Goal: Check status: Check status

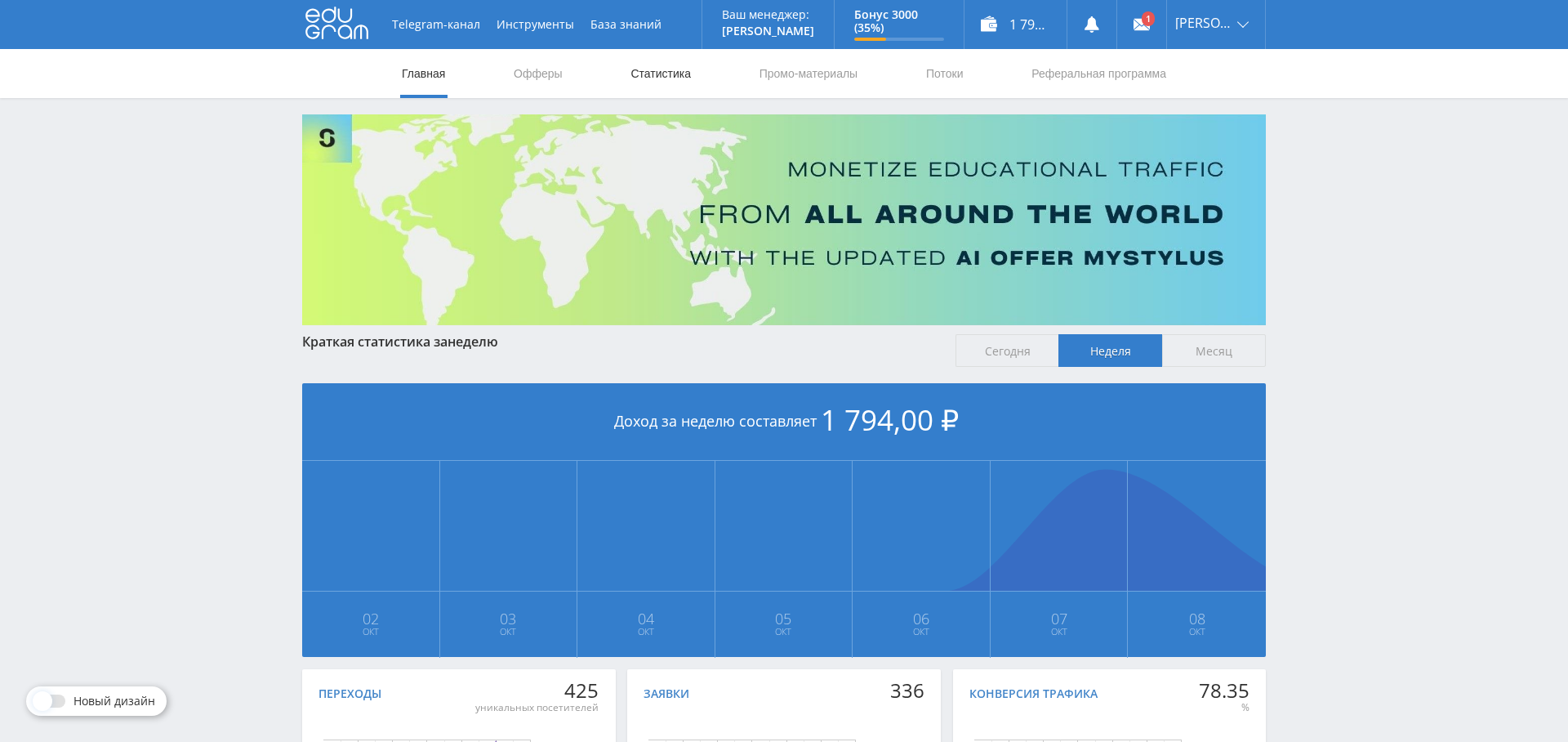
click at [677, 80] on link "Статистика" at bounding box center [661, 73] width 64 height 49
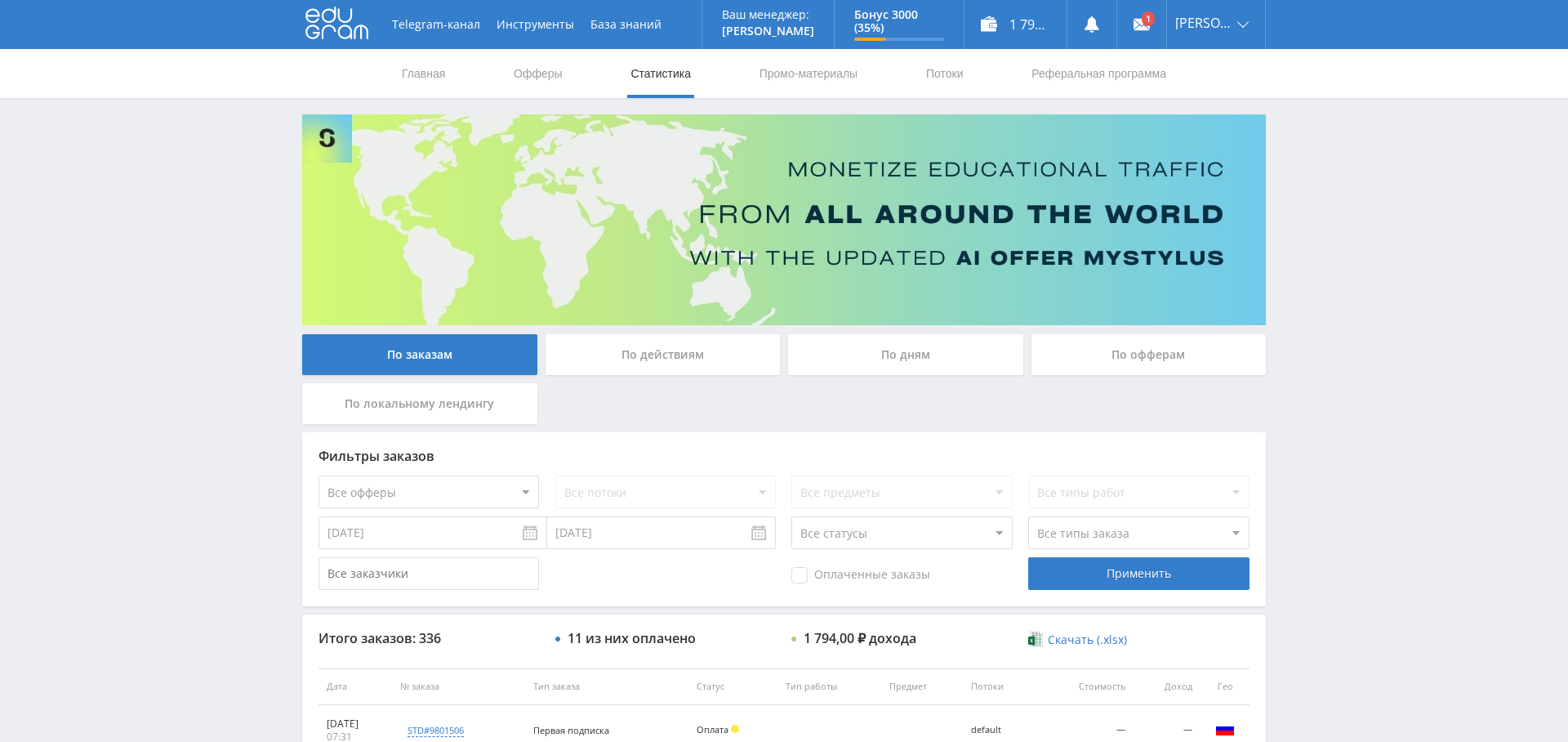
click at [903, 360] on div "По дням" at bounding box center [906, 355] width 235 height 41
click at [0, 0] on input "По дням" at bounding box center [0, 0] width 0 height 0
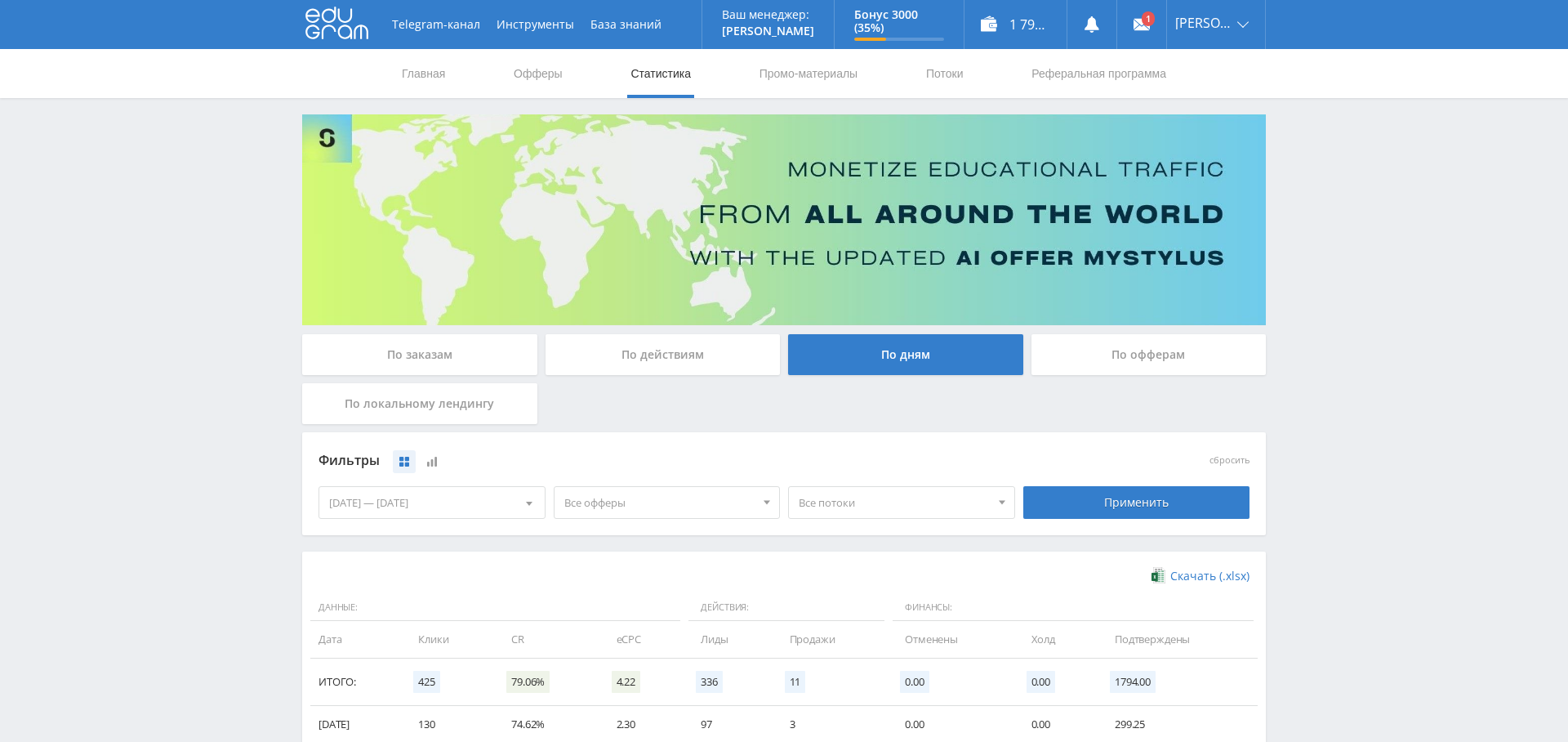
drag, startPoint x: 418, startPoint y: 348, endPoint x: 483, endPoint y: 369, distance: 68.3
click at [418, 348] on div "По заказам" at bounding box center [420, 355] width 235 height 41
click at [0, 0] on input "По заказам" at bounding box center [0, 0] width 0 height 0
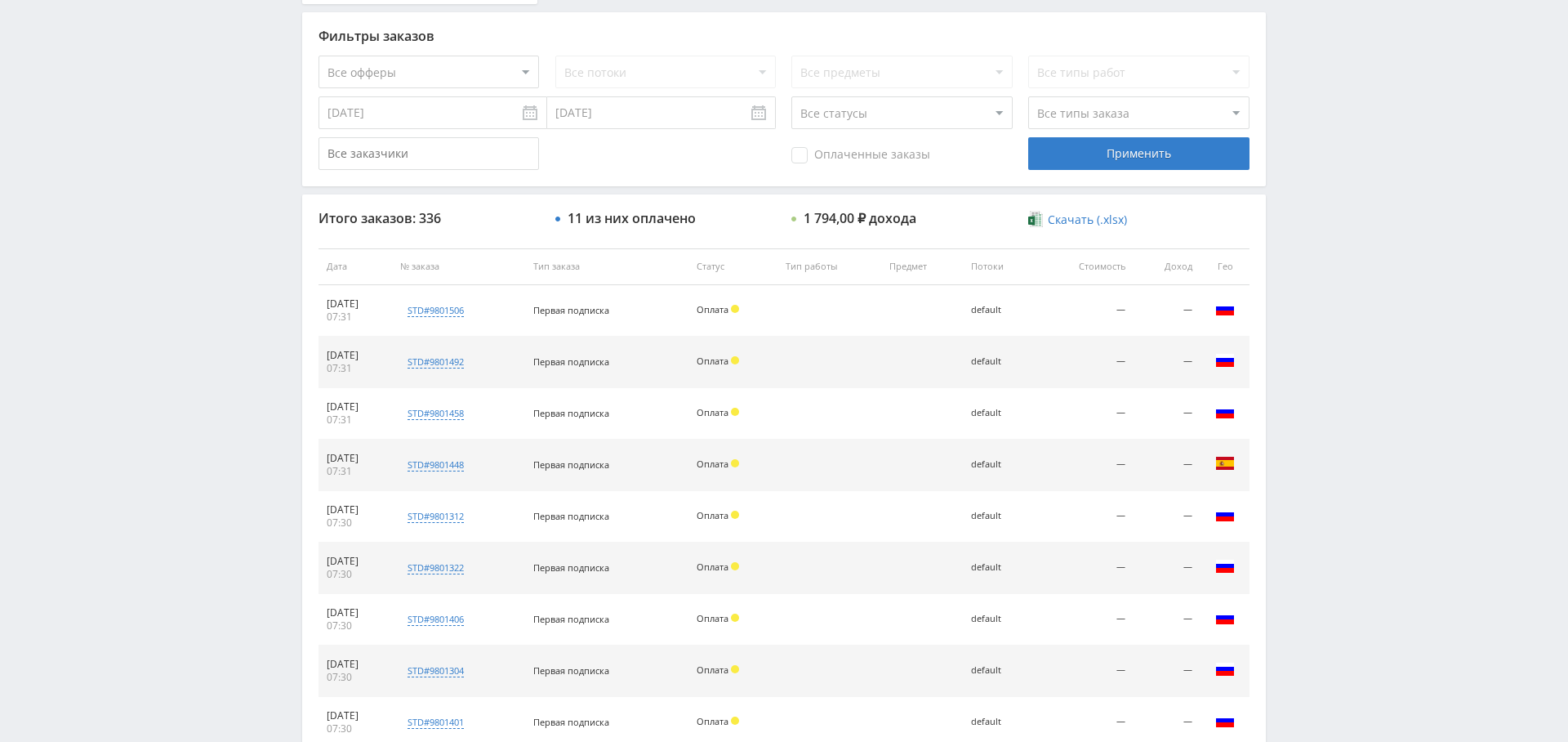
scroll to position [422, 0]
click at [829, 149] on span "Оплаченные заказы" at bounding box center [860, 153] width 139 height 16
click at [0, 0] on input "Оплаченные заказы" at bounding box center [0, 0] width 0 height 0
click at [1093, 154] on div "Применить" at bounding box center [1138, 151] width 220 height 33
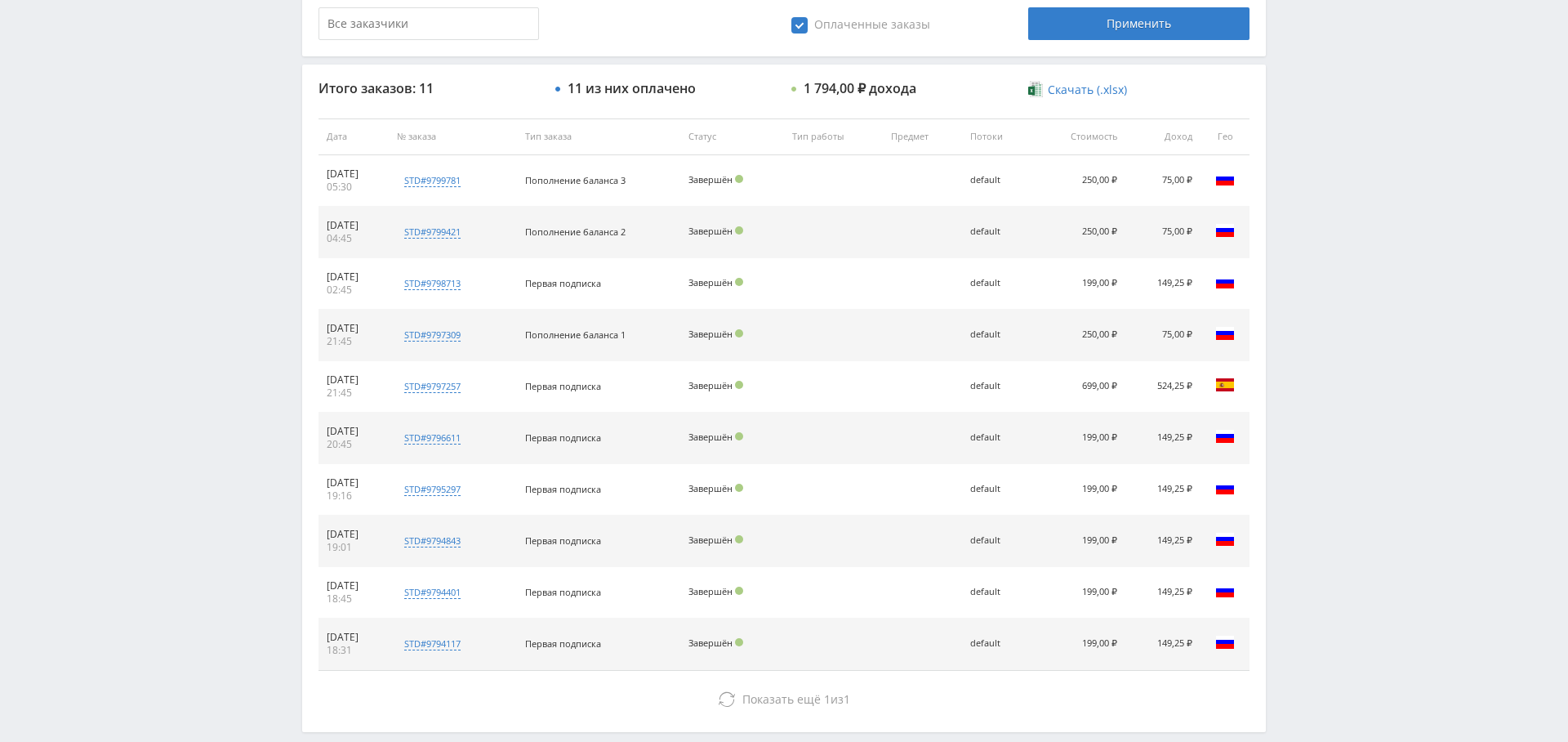
scroll to position [583, 0]
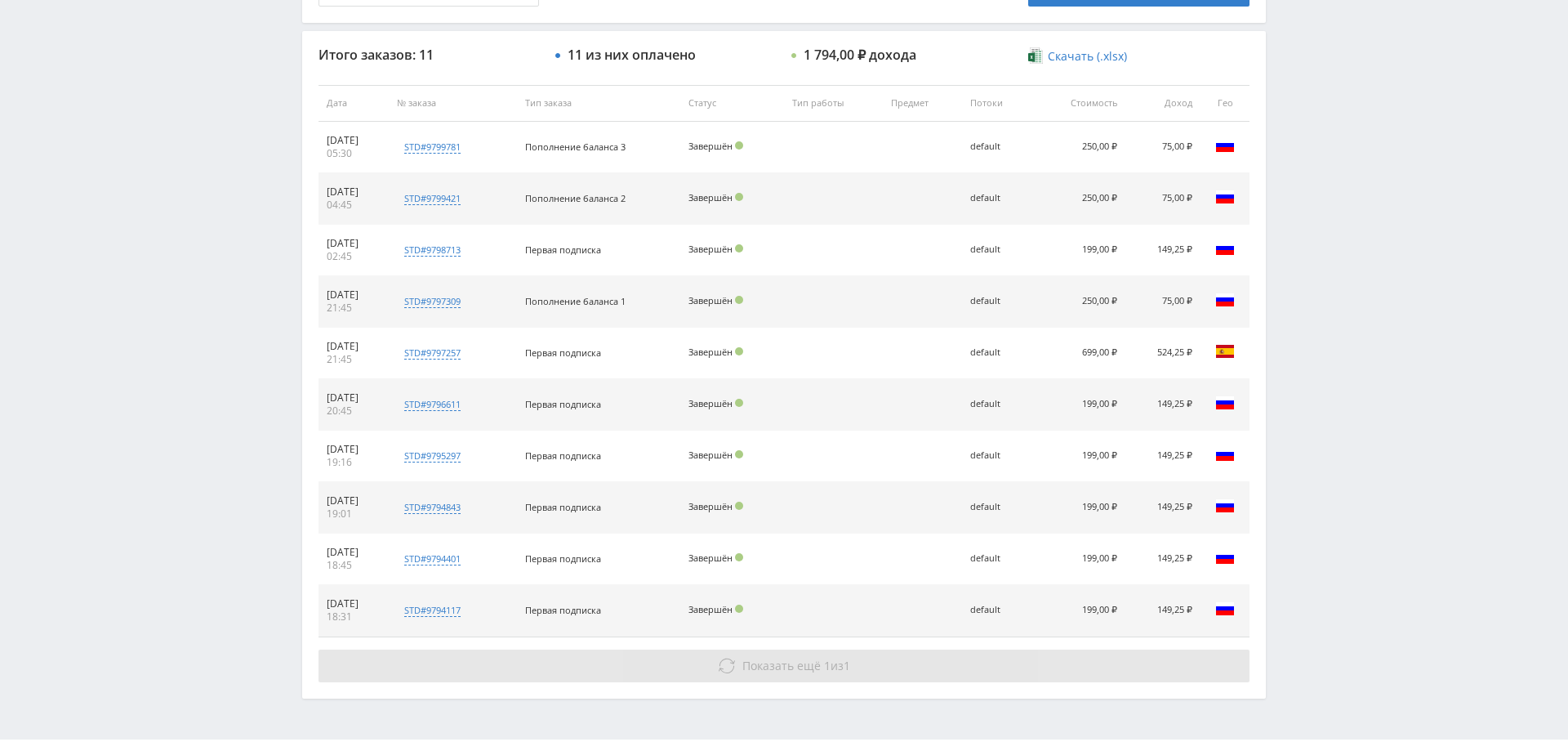
click at [830, 660] on span "Показать ещё 1 из 1" at bounding box center [797, 666] width 108 height 16
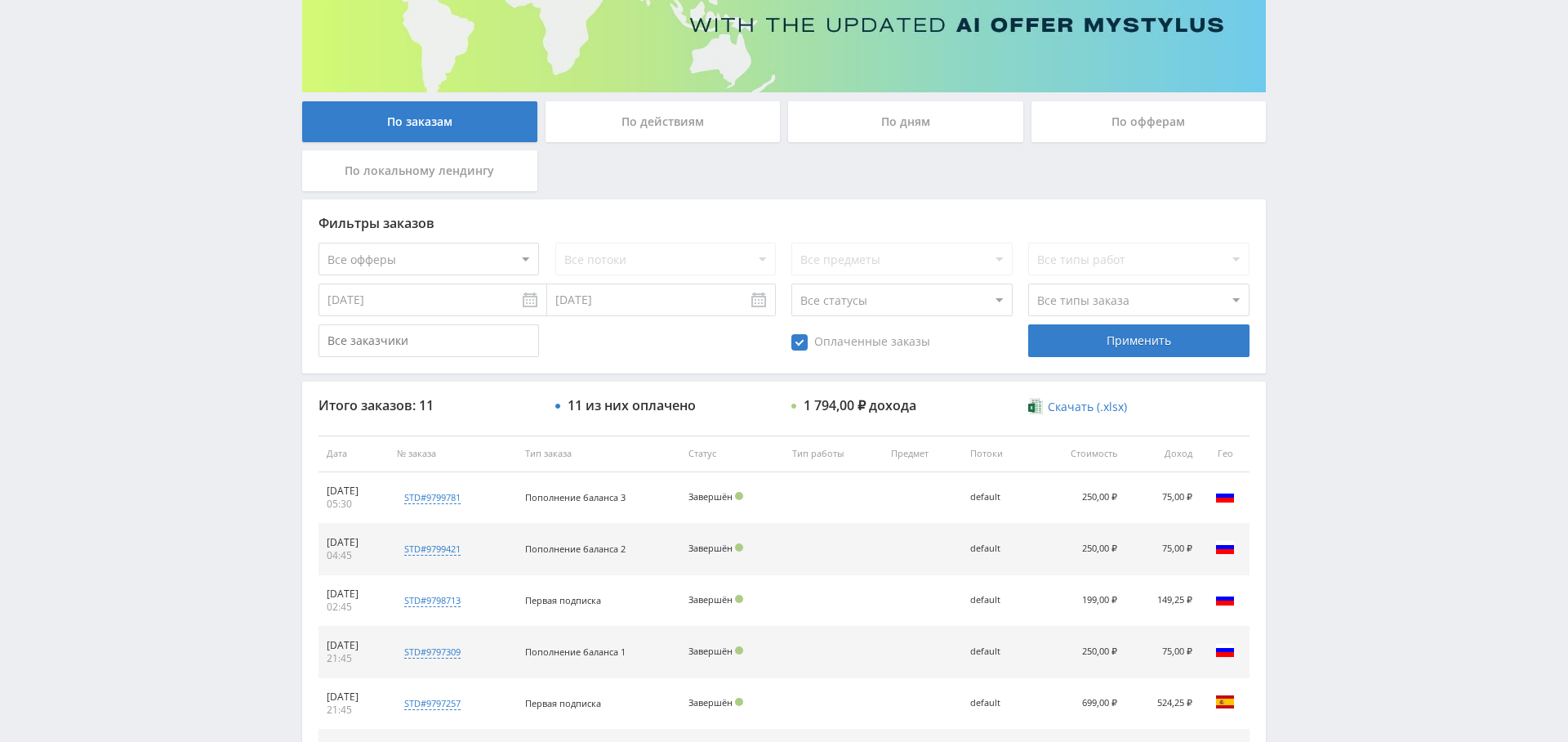
scroll to position [0, 0]
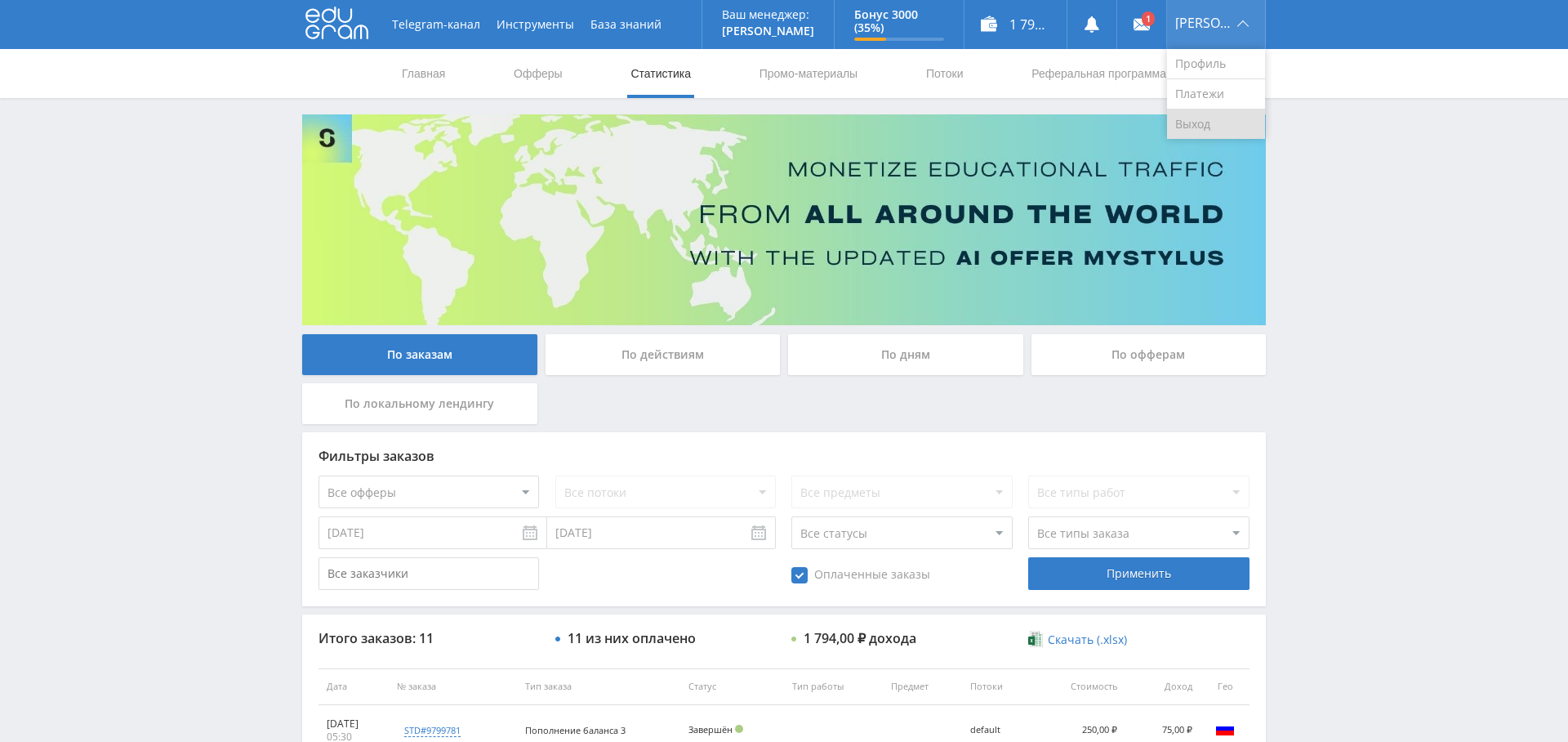
click at [1213, 120] on link "Выход" at bounding box center [1216, 124] width 98 height 29
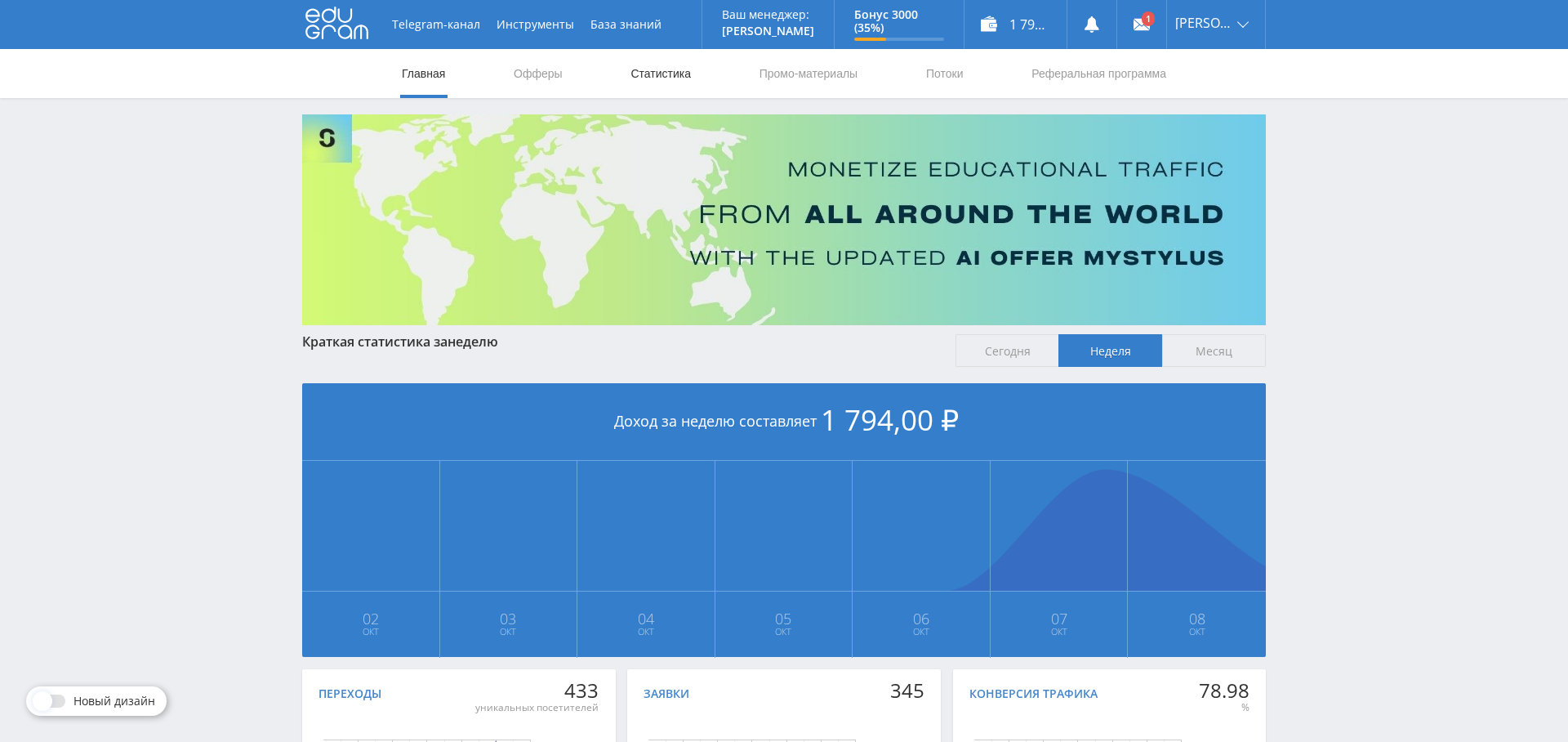
click at [668, 73] on link "Статистика" at bounding box center [661, 73] width 64 height 49
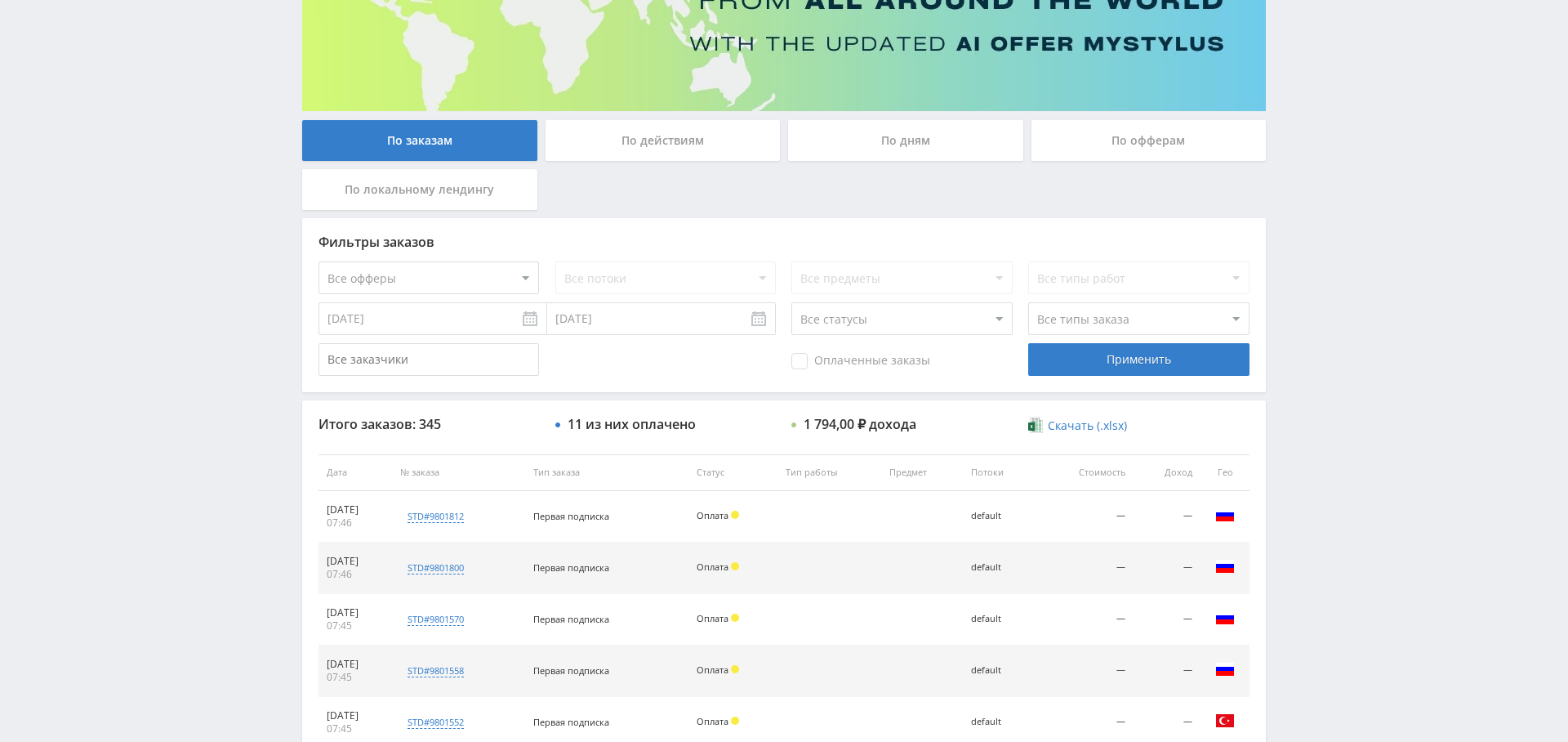
scroll to position [269, 0]
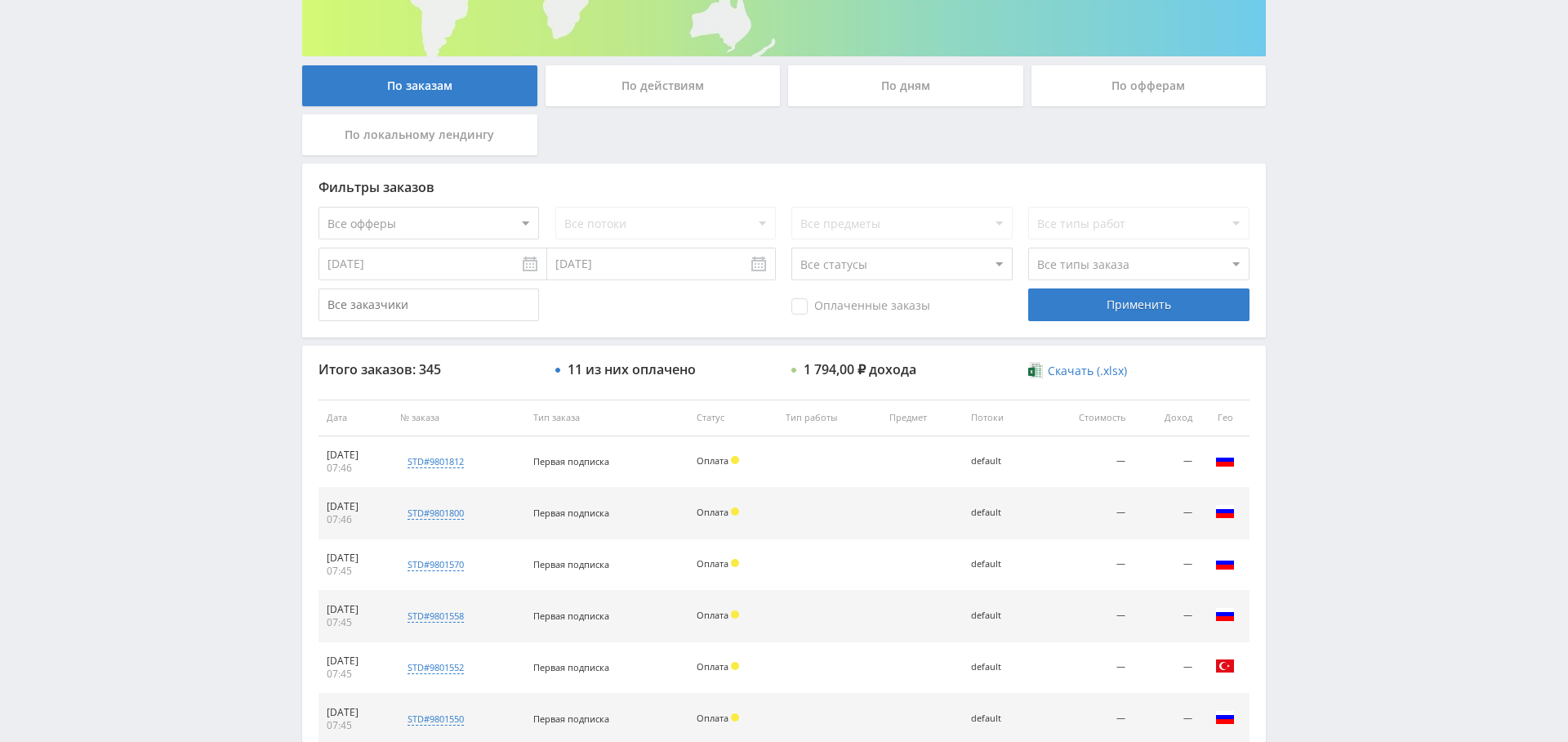
click at [883, 82] on div "По дням" at bounding box center [906, 86] width 235 height 41
click at [0, 0] on input "По дням" at bounding box center [0, 0] width 0 height 0
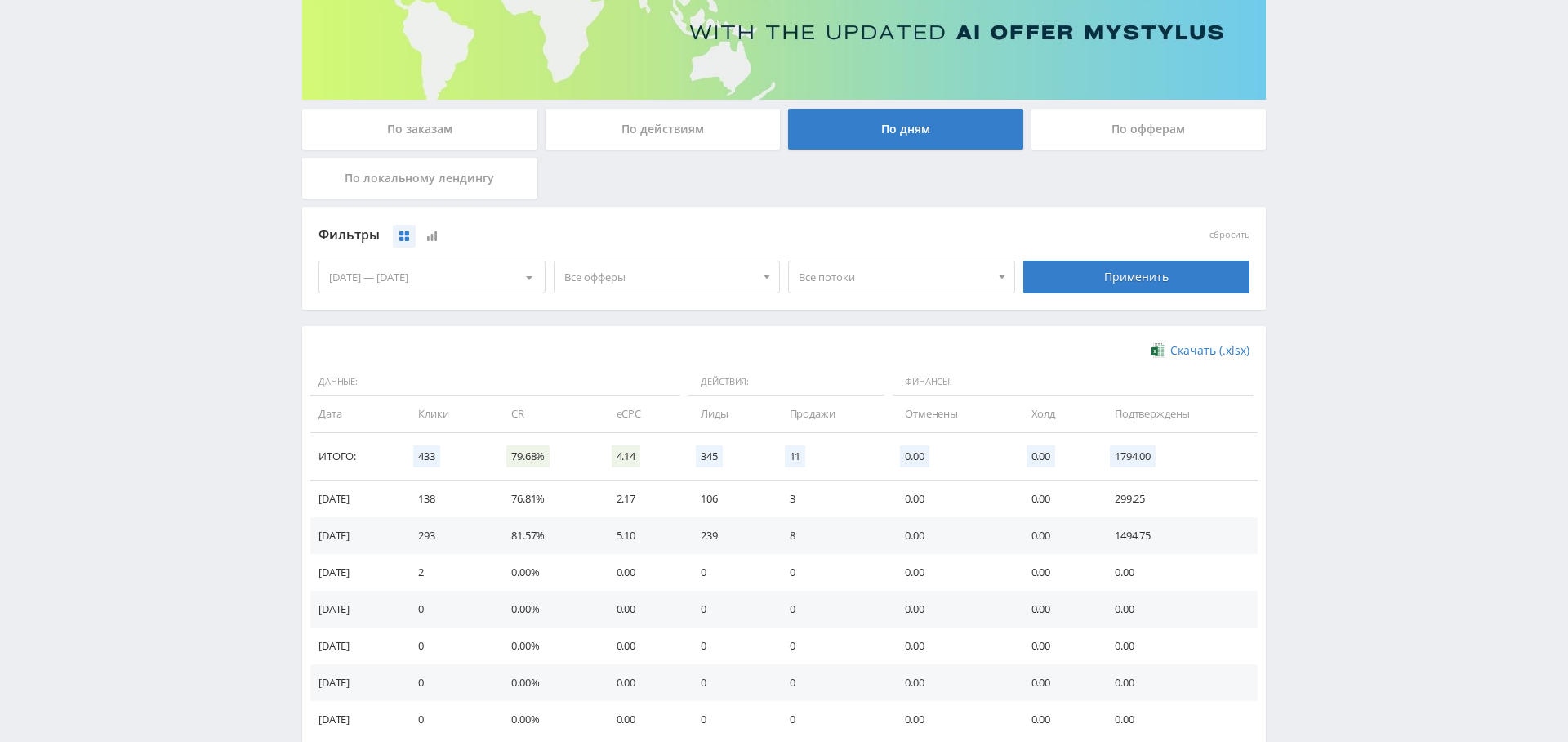
scroll to position [230, 0]
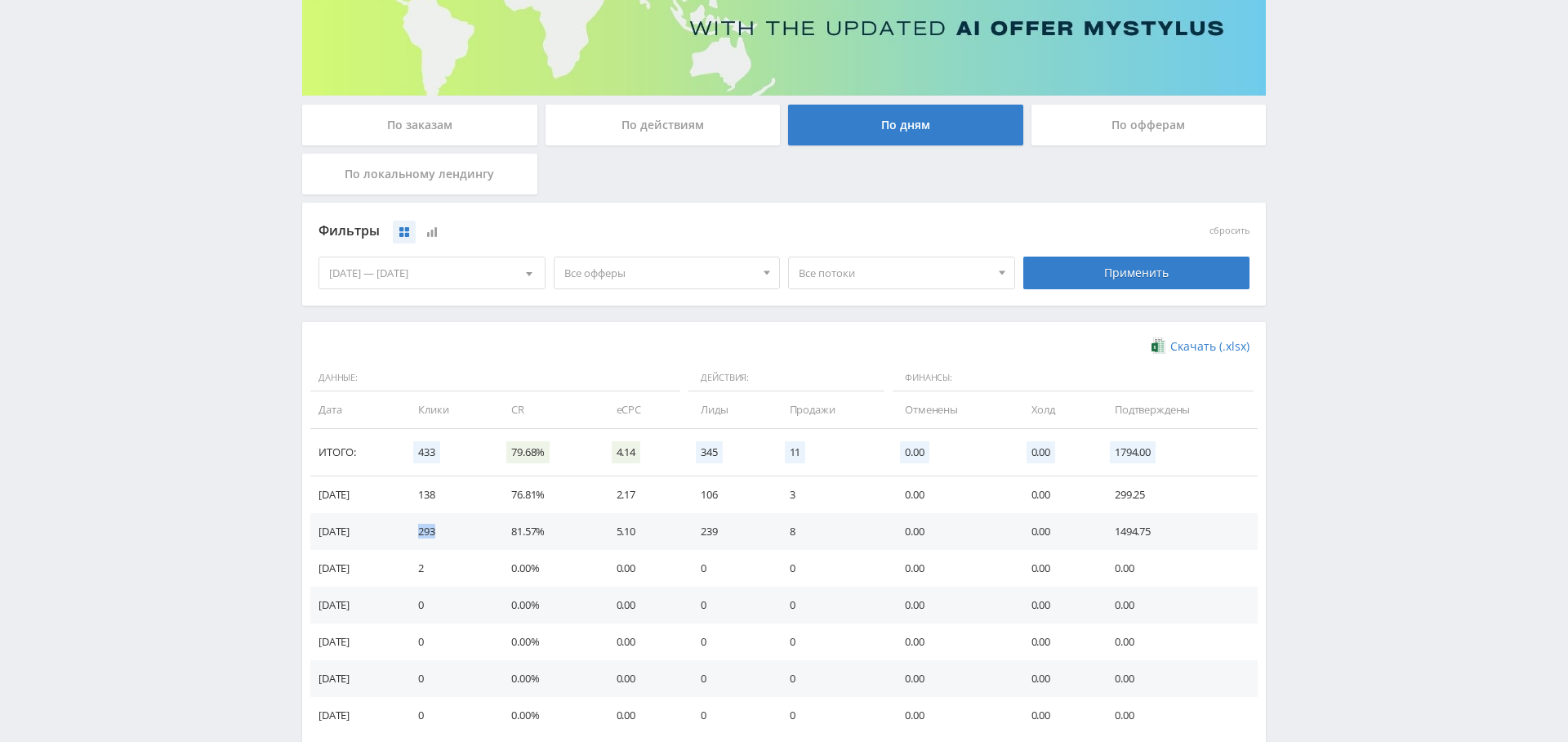
drag, startPoint x: 447, startPoint y: 529, endPoint x: 532, endPoint y: 550, distance: 87.6
click at [464, 532] on td "293" at bounding box center [447, 532] width 93 height 37
drag, startPoint x: 733, startPoint y: 528, endPoint x: 754, endPoint y: 531, distance: 21.2
click at [753, 531] on td "239" at bounding box center [729, 532] width 88 height 37
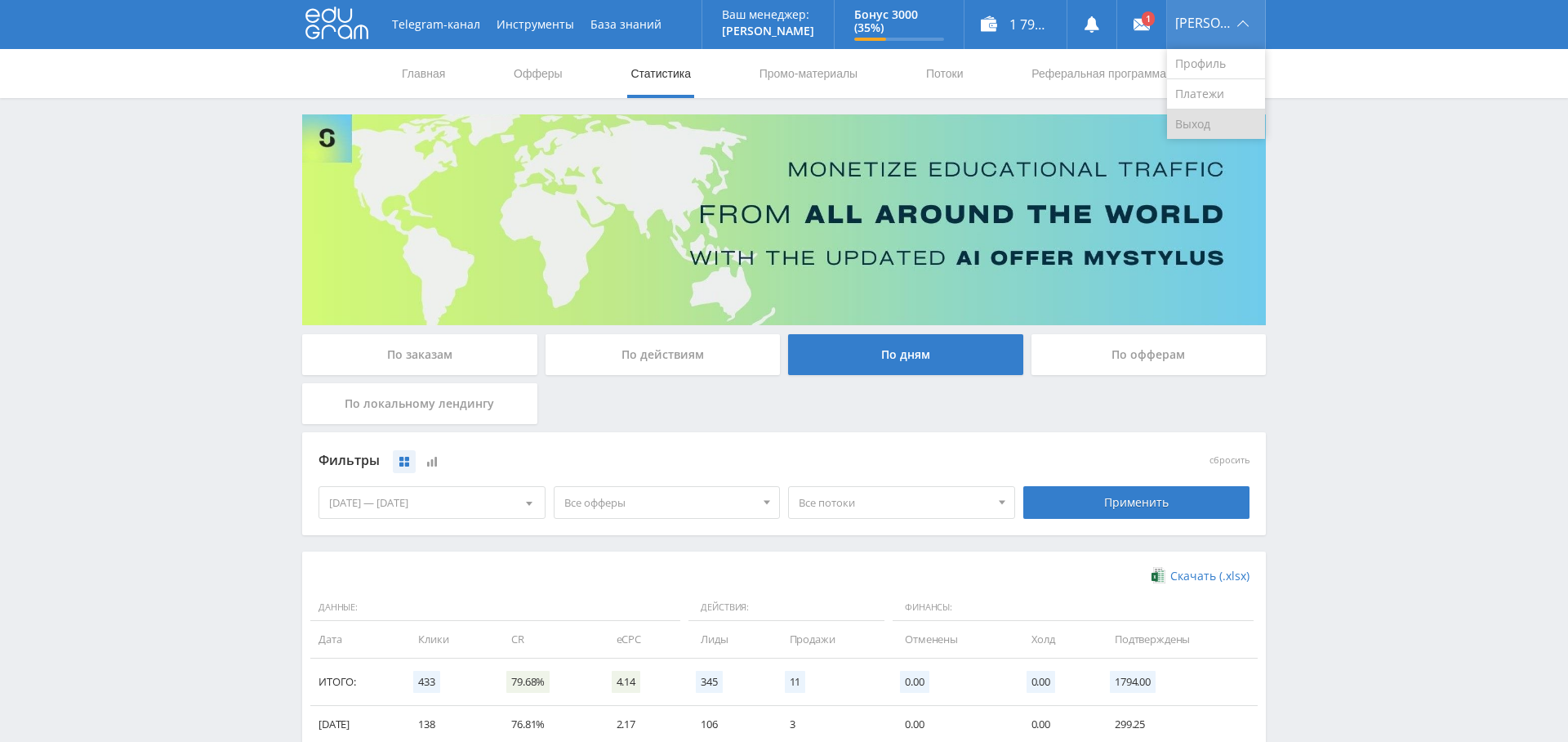
click at [1220, 122] on link "Выход" at bounding box center [1216, 124] width 98 height 29
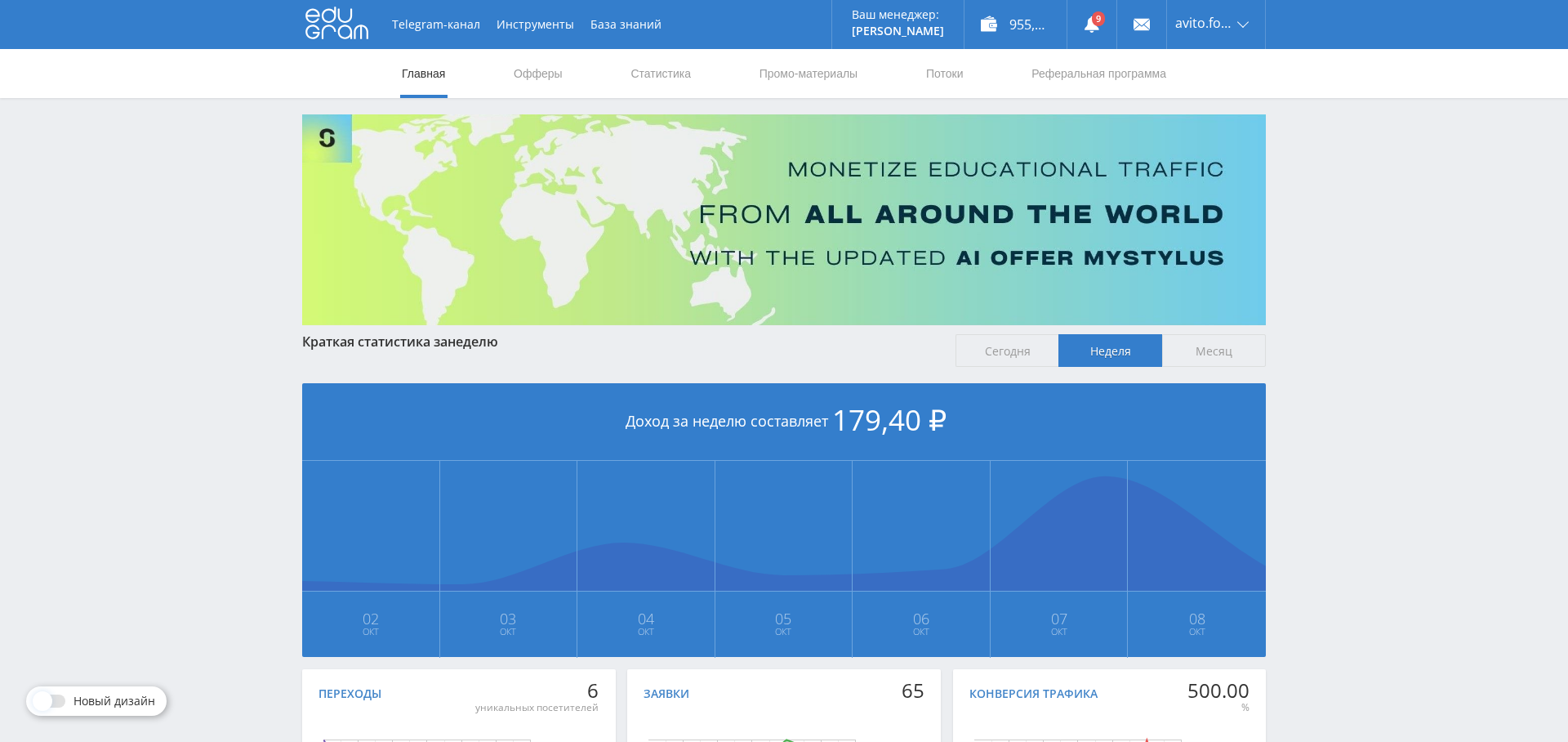
drag, startPoint x: 669, startPoint y: 70, endPoint x: 675, endPoint y: 233, distance: 163.1
click at [669, 70] on link "Статистика" at bounding box center [661, 73] width 64 height 49
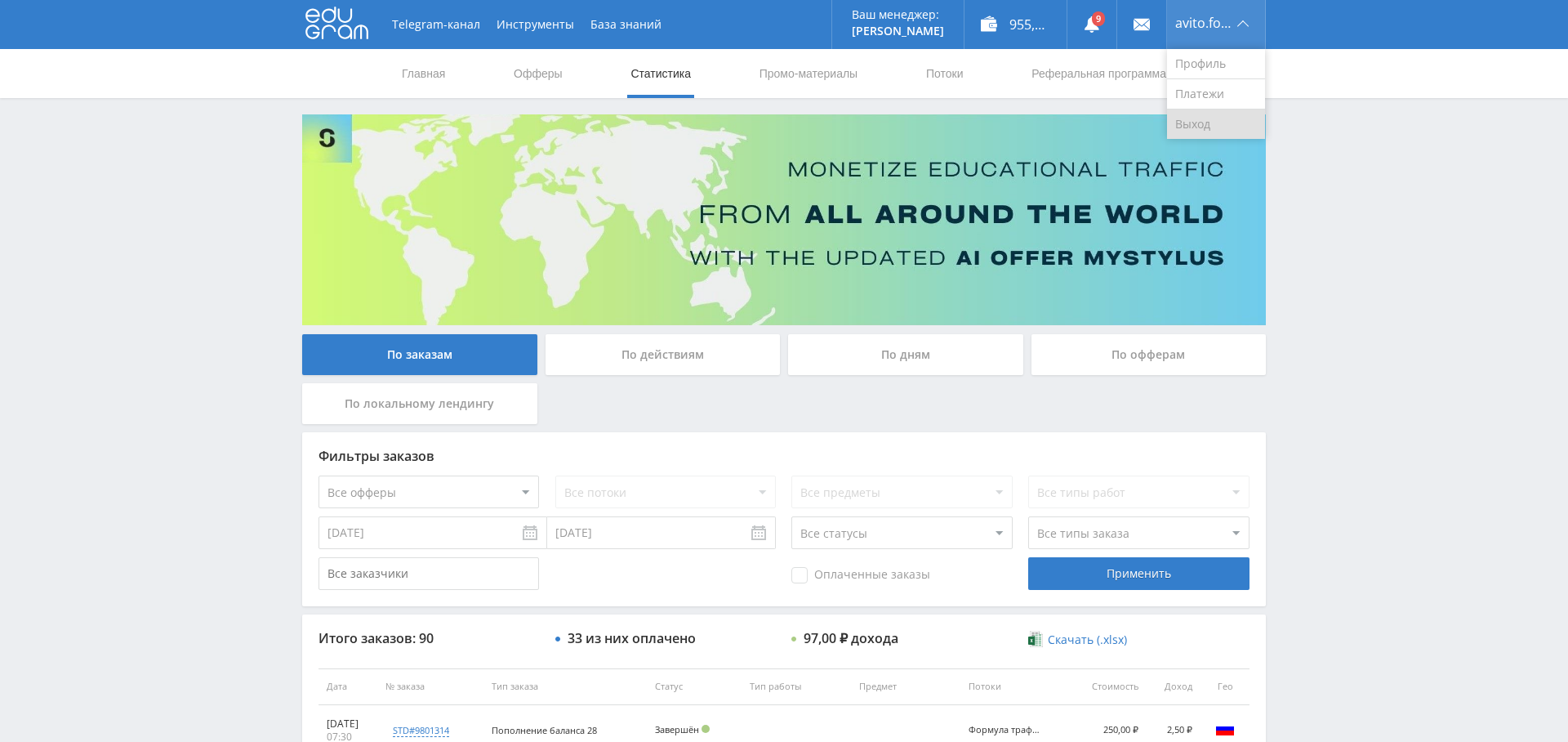
click at [1214, 113] on link "Выход" at bounding box center [1216, 124] width 98 height 29
